Goal: Complete application form: Complete application form

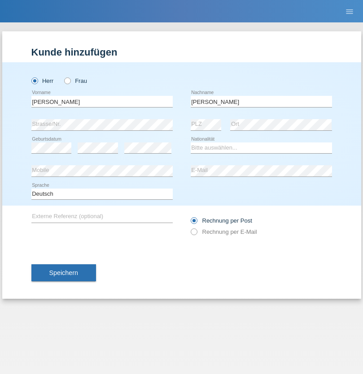
type input "Robert"
select select "CH"
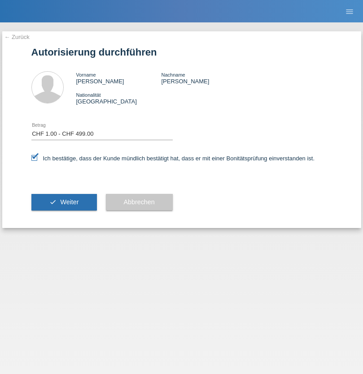
select select "1"
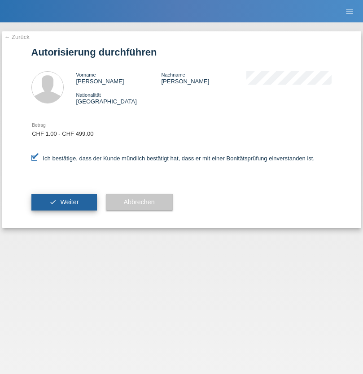
click at [64, 202] on span "Weiter" at bounding box center [69, 202] width 18 height 7
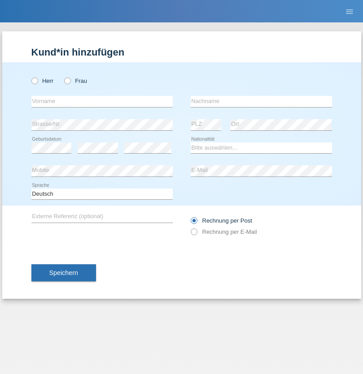
radio input "true"
click at [102, 101] on input "text" at bounding box center [101, 101] width 141 height 11
type input "Nicolas"
click at [261, 101] on input "text" at bounding box center [260, 101] width 141 height 11
type input "Gygax"
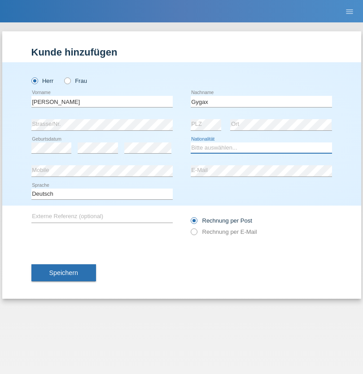
select select "CH"
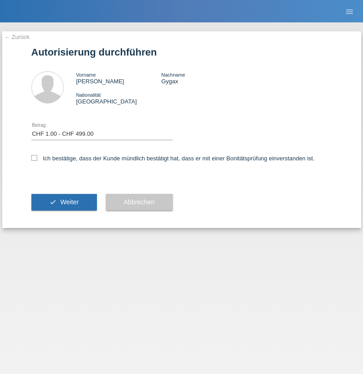
select select "1"
checkbox input "true"
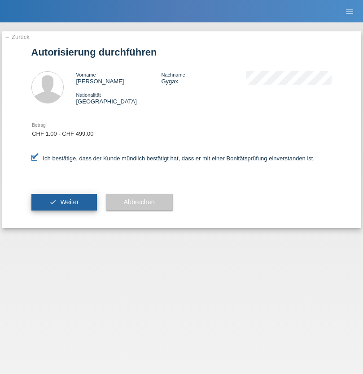
click at [64, 202] on span "Weiter" at bounding box center [69, 202] width 18 height 7
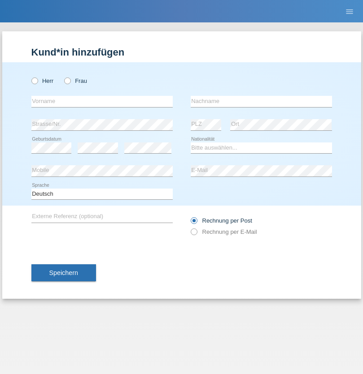
radio input "true"
click at [102, 101] on input "text" at bounding box center [101, 101] width 141 height 11
type input "Egzon"
click at [261, 101] on input "text" at bounding box center [260, 101] width 141 height 11
type input "Demalia"
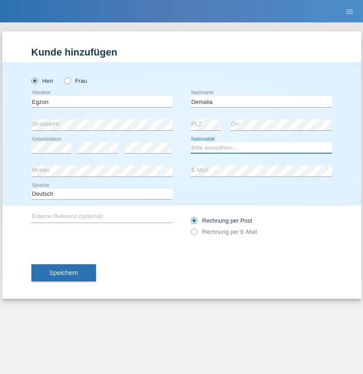
select select "XK"
select select "C"
select select "10"
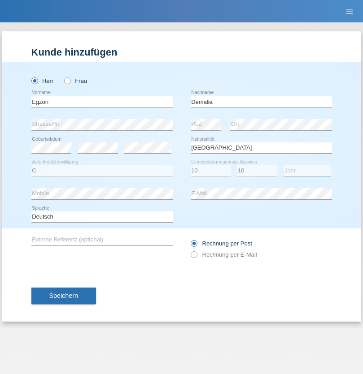
select select "2018"
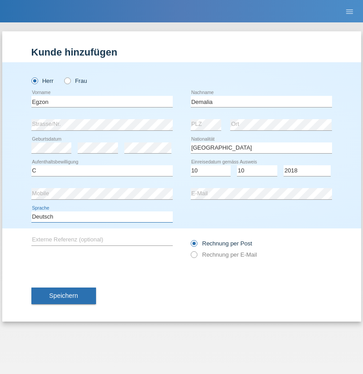
select select "en"
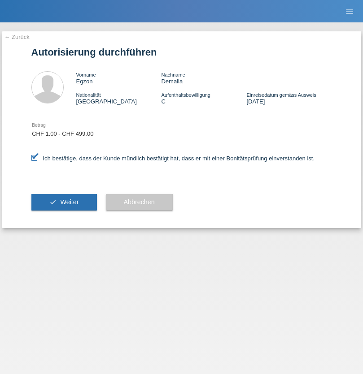
select select "1"
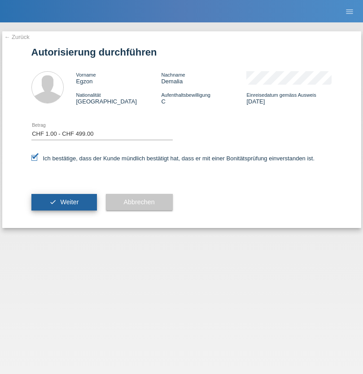
click at [64, 202] on span "Weiter" at bounding box center [69, 202] width 18 height 7
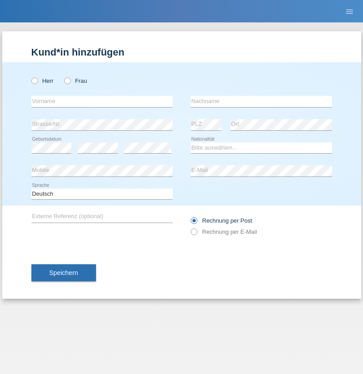
radio input "true"
click at [102, 101] on input "text" at bounding box center [101, 101] width 141 height 11
type input "[PERSON_NAME]"
click at [261, 101] on input "text" at bounding box center [260, 101] width 141 height 11
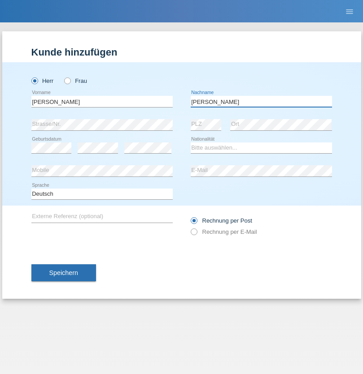
type input "[PERSON_NAME]"
select select "CH"
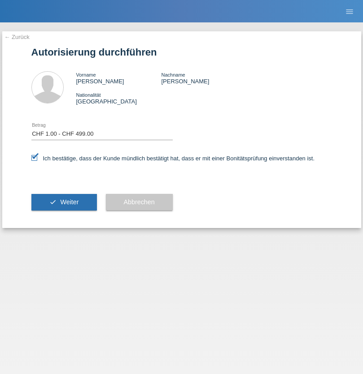
select select "1"
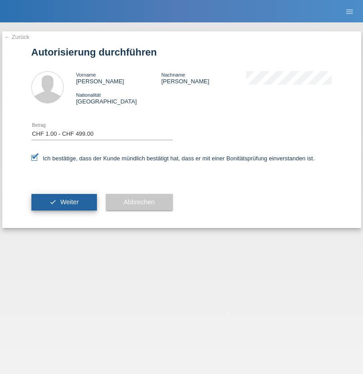
click at [64, 202] on span "Weiter" at bounding box center [69, 202] width 18 height 7
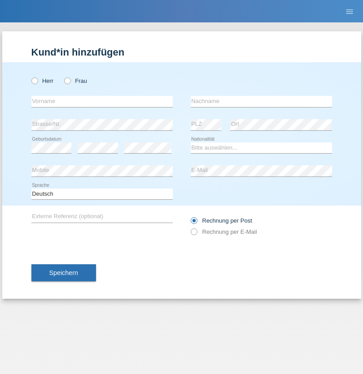
radio input "true"
click at [102, 101] on input "text" at bounding box center [101, 101] width 141 height 11
type input "[PERSON_NAME]"
click at [261, 101] on input "text" at bounding box center [260, 101] width 141 height 11
type input "Gygax"
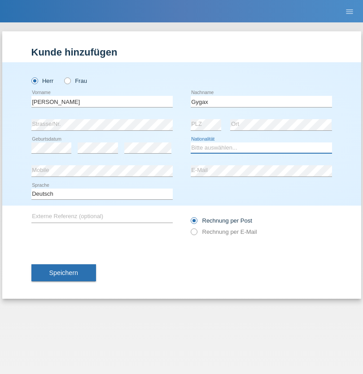
select select "CH"
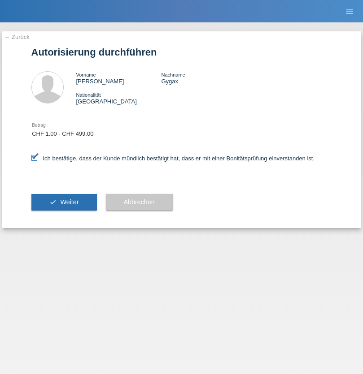
select select "1"
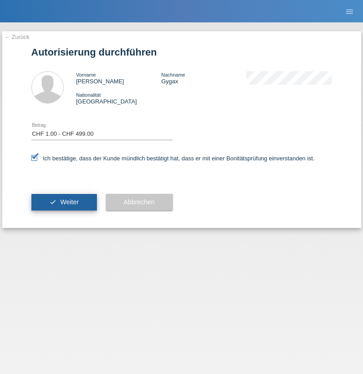
click at [64, 202] on span "Weiter" at bounding box center [69, 202] width 18 height 7
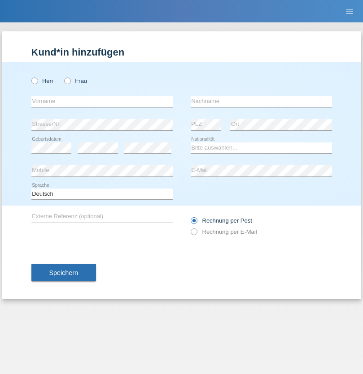
radio input "true"
click at [102, 101] on input "text" at bounding box center [101, 101] width 141 height 11
type input "pakchunli@outlook.com"
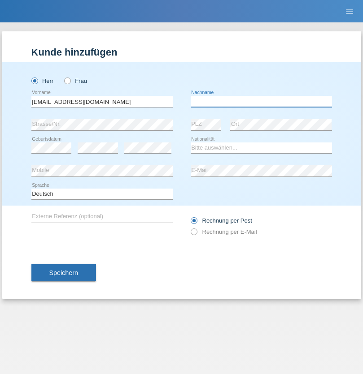
click at [261, 101] on input "text" at bounding box center [260, 101] width 141 height 11
type input "Li"
select select "TO"
select select "C"
select select "01"
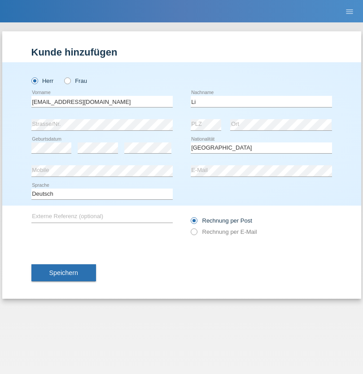
select select "01"
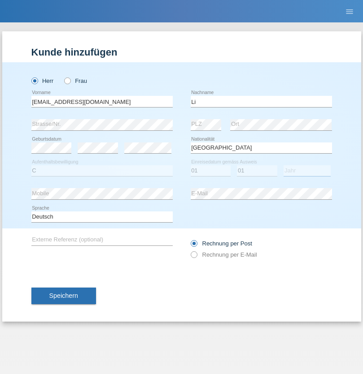
select select "1996"
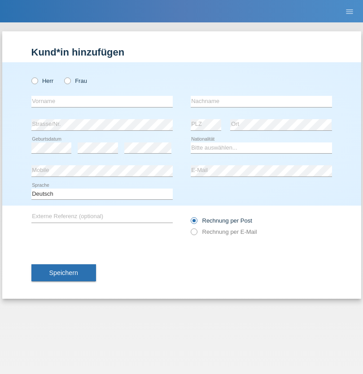
radio input "true"
click at [102, 101] on input "text" at bounding box center [101, 101] width 141 height 11
type input "Michel"
click at [261, 101] on input "text" at bounding box center [260, 101] width 141 height 11
type input "Farner"
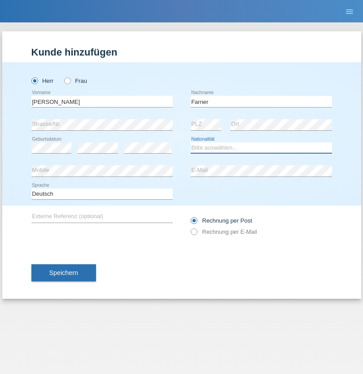
select select "CH"
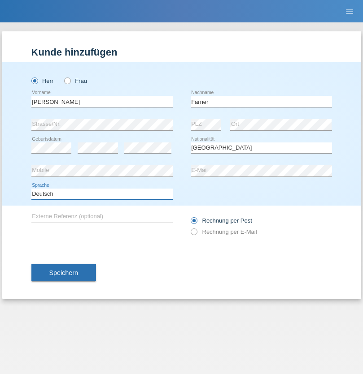
select select "en"
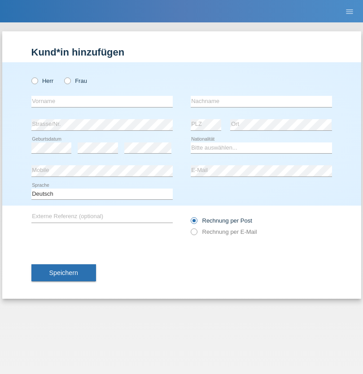
radio input "true"
select select "NL"
select select "C"
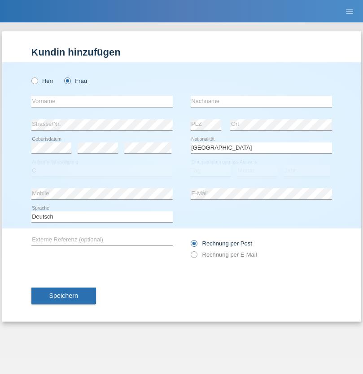
select select "01"
select select "2021"
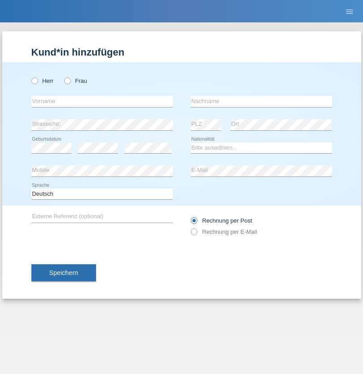
radio input "true"
click at [102, 101] on input "text" at bounding box center [101, 101] width 141 height 11
type input "[PERSON_NAME]"
click at [261, 101] on input "text" at bounding box center [260, 101] width 141 height 11
type input "Amaral"
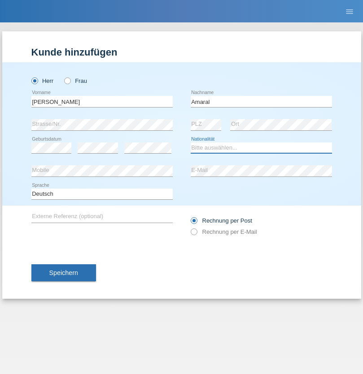
select select "PT"
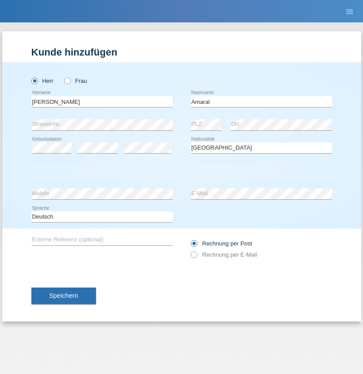
select select "C"
select select "06"
select select "07"
select select "2019"
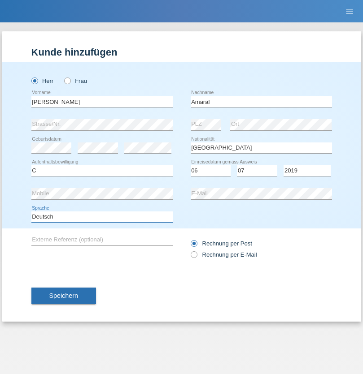
select select "en"
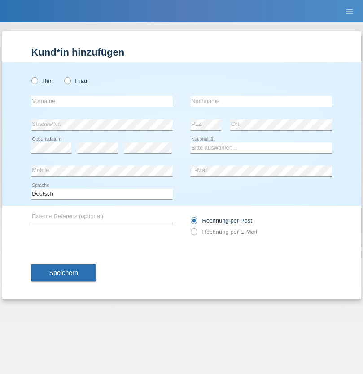
radio input "true"
click at [102, 101] on input "text" at bounding box center [101, 101] width 141 height 11
type input "tim"
click at [261, 101] on input "text" at bounding box center [260, 101] width 141 height 11
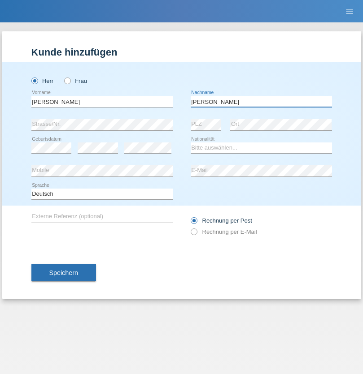
type input "Krüger"
select select "DE"
select select "C"
select select "05"
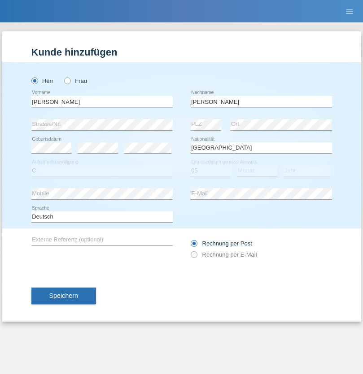
select select "04"
select select "2021"
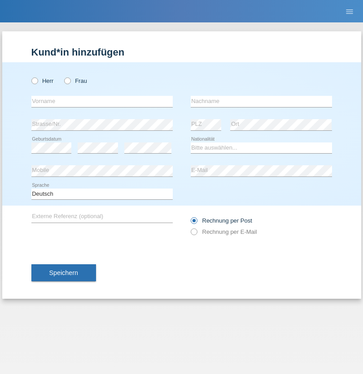
radio input "true"
click at [102, 101] on input "text" at bounding box center [101, 101] width 141 height 11
type input "Schumacher"
click at [261, 101] on input "text" at bounding box center [260, 101] width 141 height 11
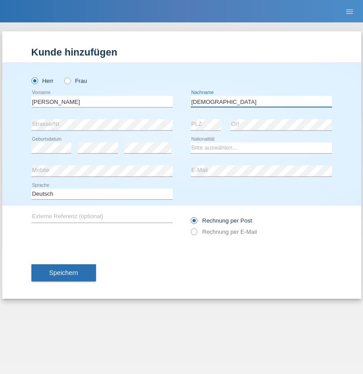
type input "Christian"
select select "CH"
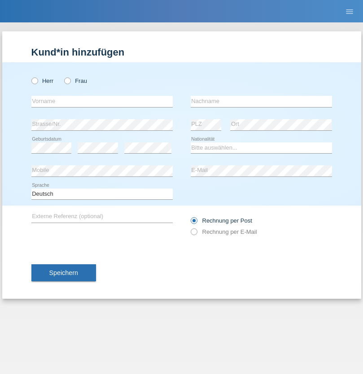
radio input "true"
click at [102, 101] on input "text" at bounding box center [101, 101] width 141 height 11
type input "agnertina"
click at [261, 101] on input "text" at bounding box center [260, 101] width 141 height 11
type input "noshaj"
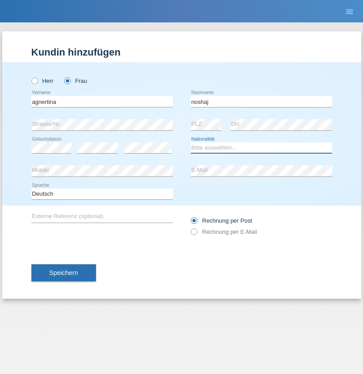
select select "NL"
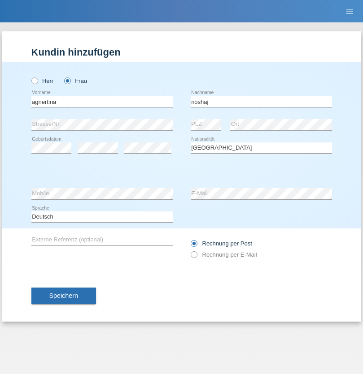
select select "C"
select select "01"
select select "08"
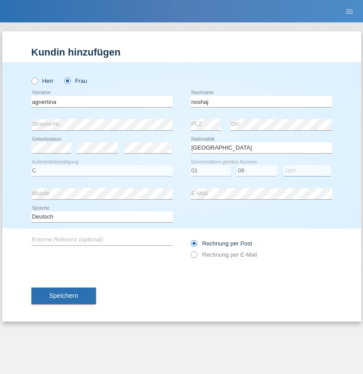
select select "2021"
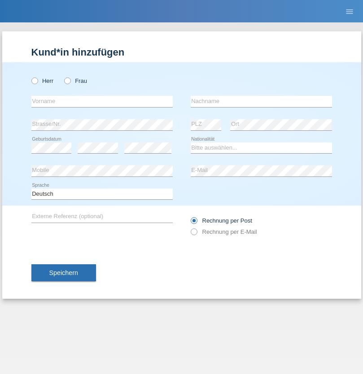
radio input "true"
click at [102, 101] on input "text" at bounding box center [101, 101] width 141 height 11
type input "[PERSON_NAME]"
click at [261, 101] on input "text" at bounding box center [260, 101] width 141 height 11
type input "Pinzo"
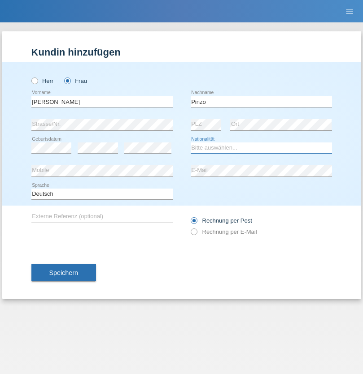
select select "CH"
radio input "true"
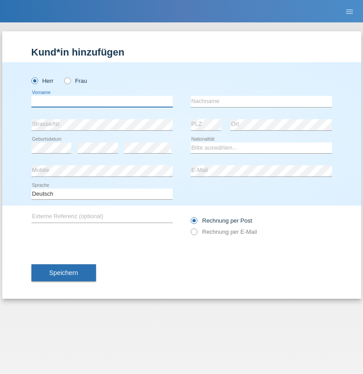
click at [102, 101] on input "text" at bounding box center [101, 101] width 141 height 11
type input "ali"
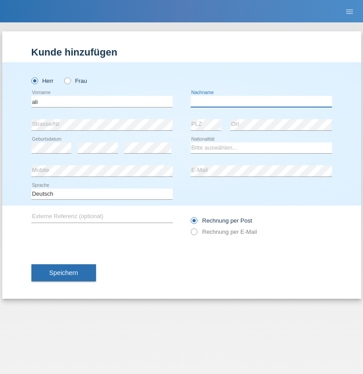
click at [261, 101] on input "text" at bounding box center [260, 101] width 141 height 11
type input "Amini"
select select "AF"
select select "C"
select select "18"
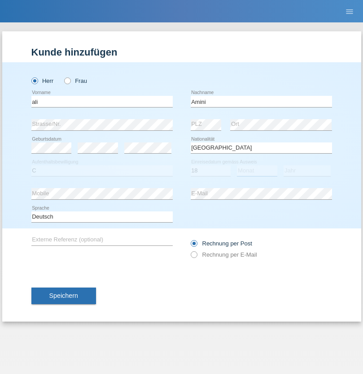
select select "08"
select select "2015"
